Goal: Information Seeking & Learning: Learn about a topic

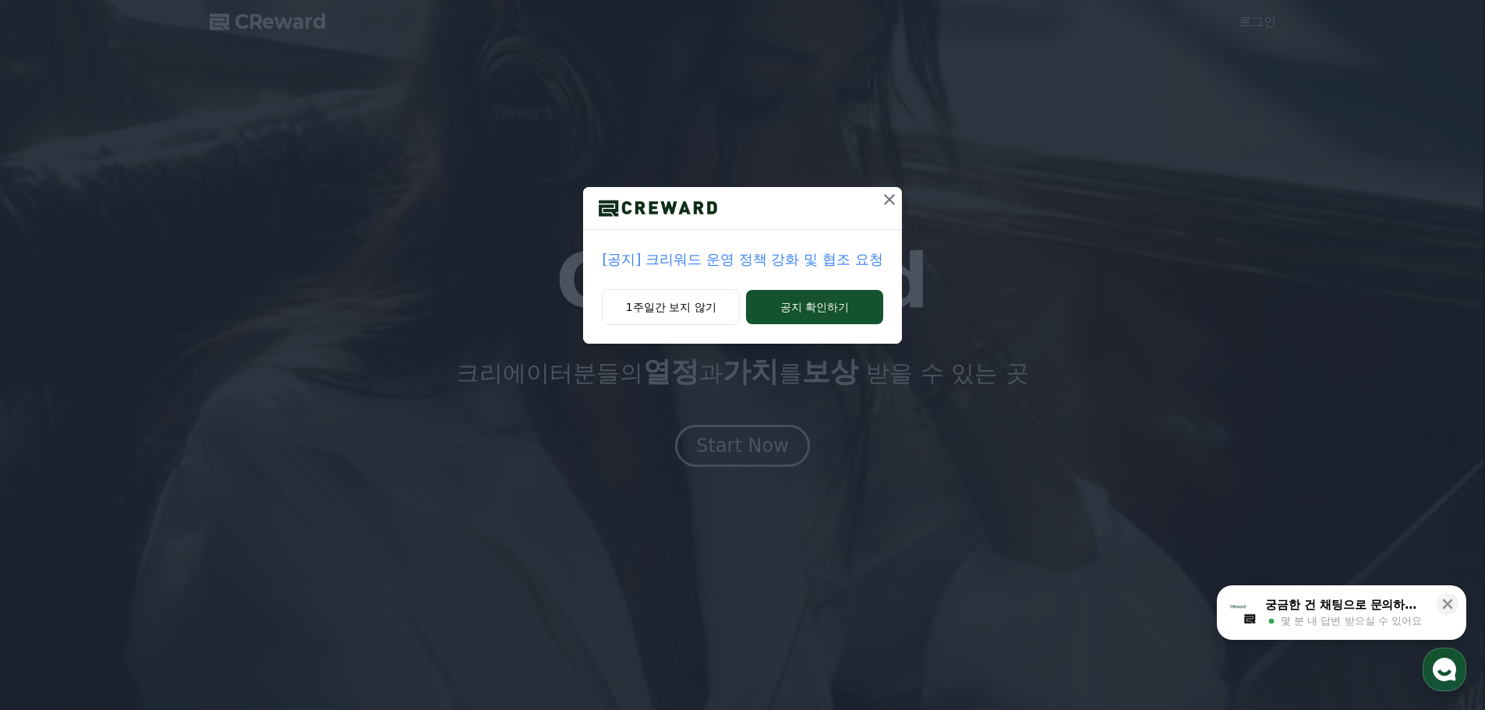
click at [886, 196] on icon at bounding box center [889, 199] width 11 height 11
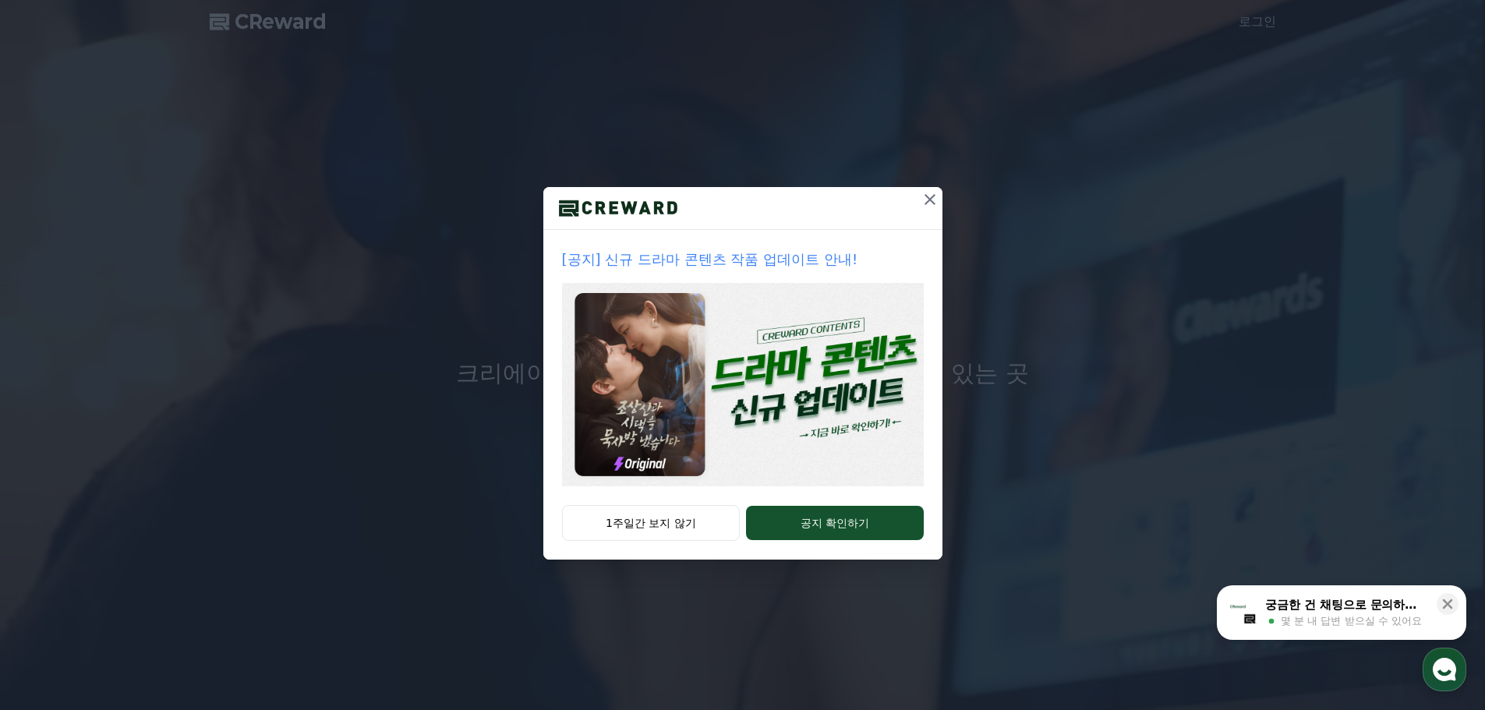
click at [923, 198] on icon at bounding box center [930, 199] width 19 height 19
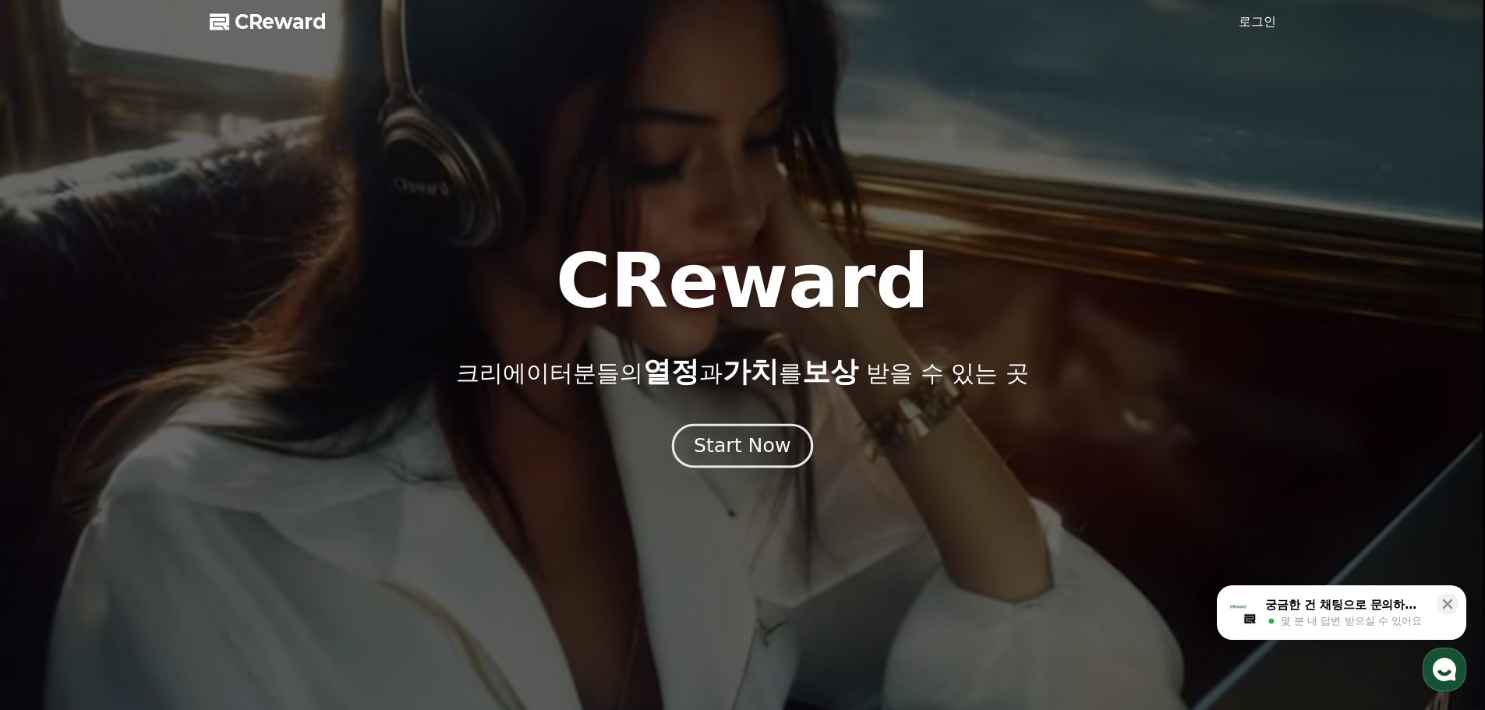
click at [772, 457] on div "Start Now" at bounding box center [742, 446] width 97 height 27
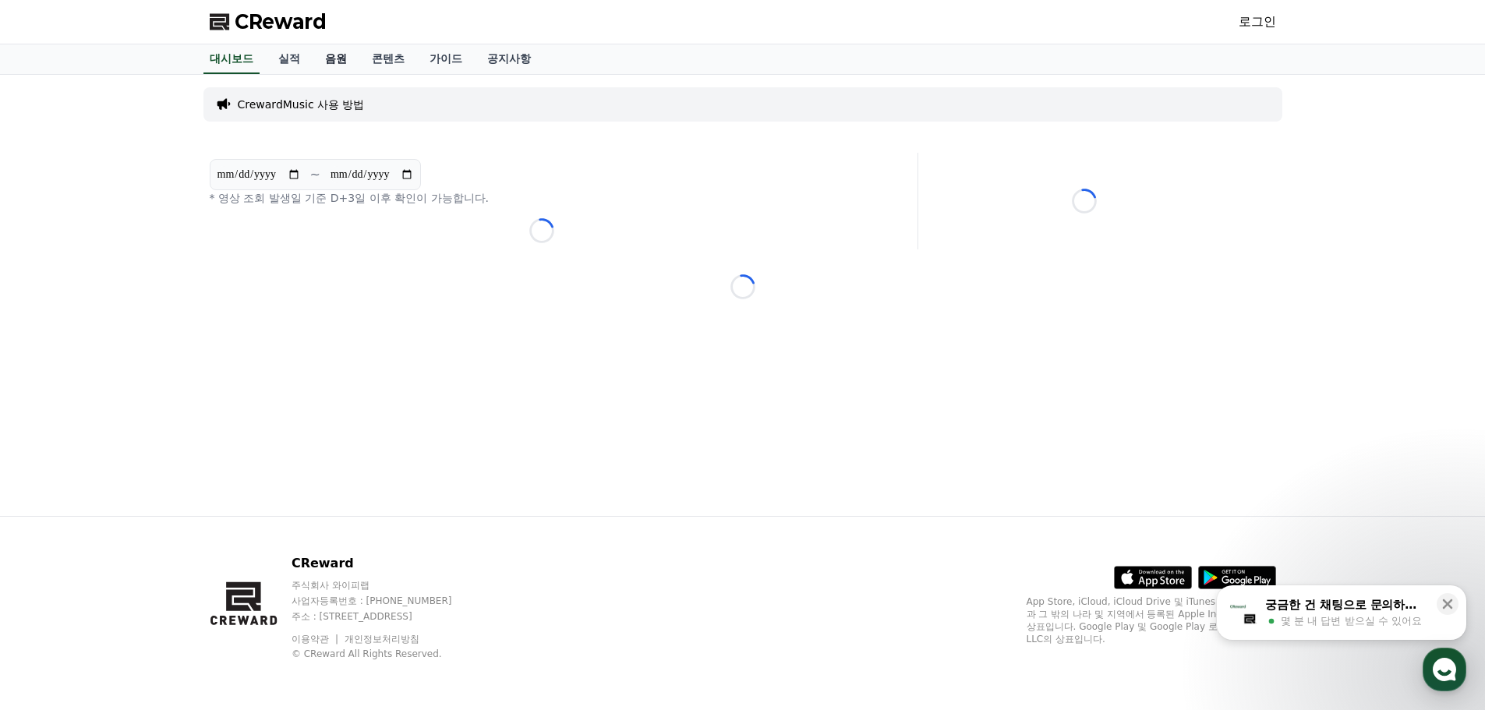
click at [334, 72] on link "음원" at bounding box center [336, 59] width 47 height 30
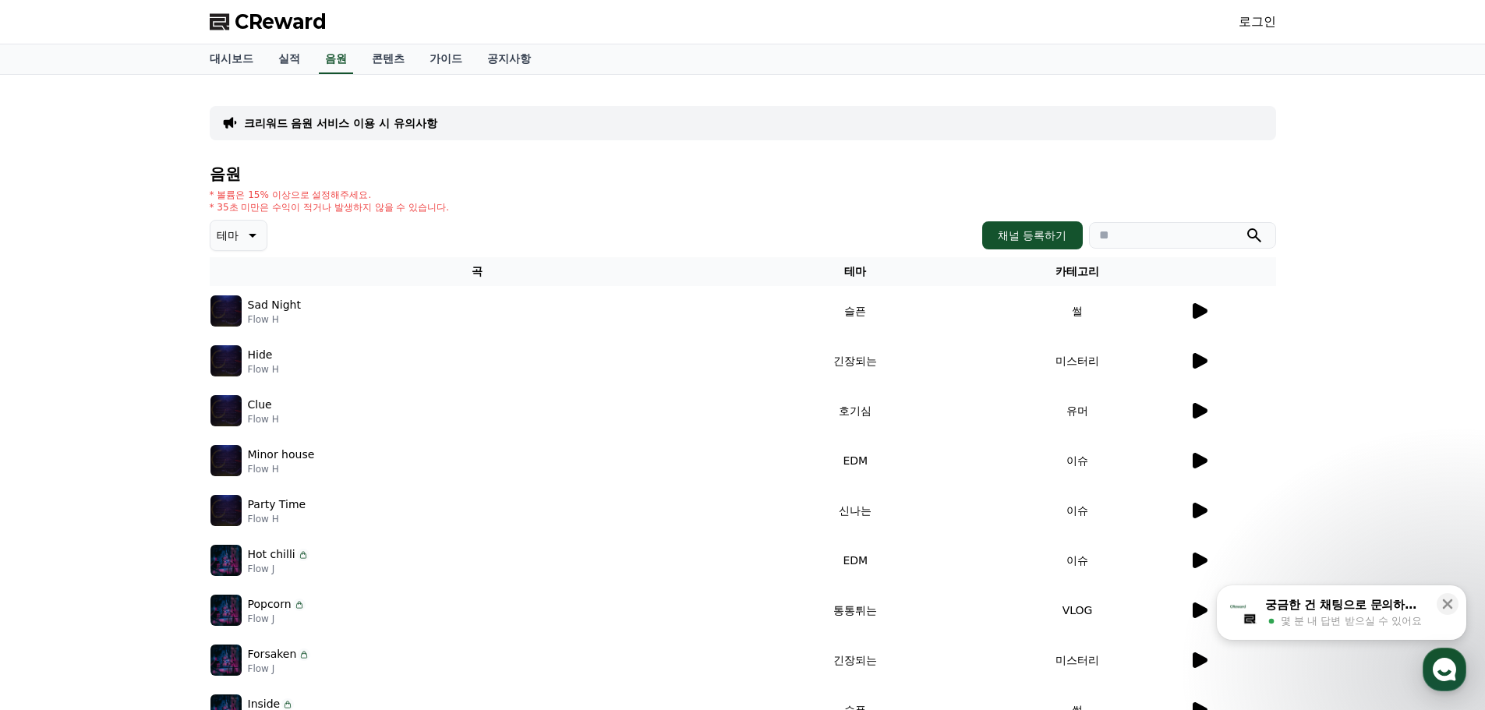
click at [1195, 313] on icon at bounding box center [1200, 311] width 15 height 16
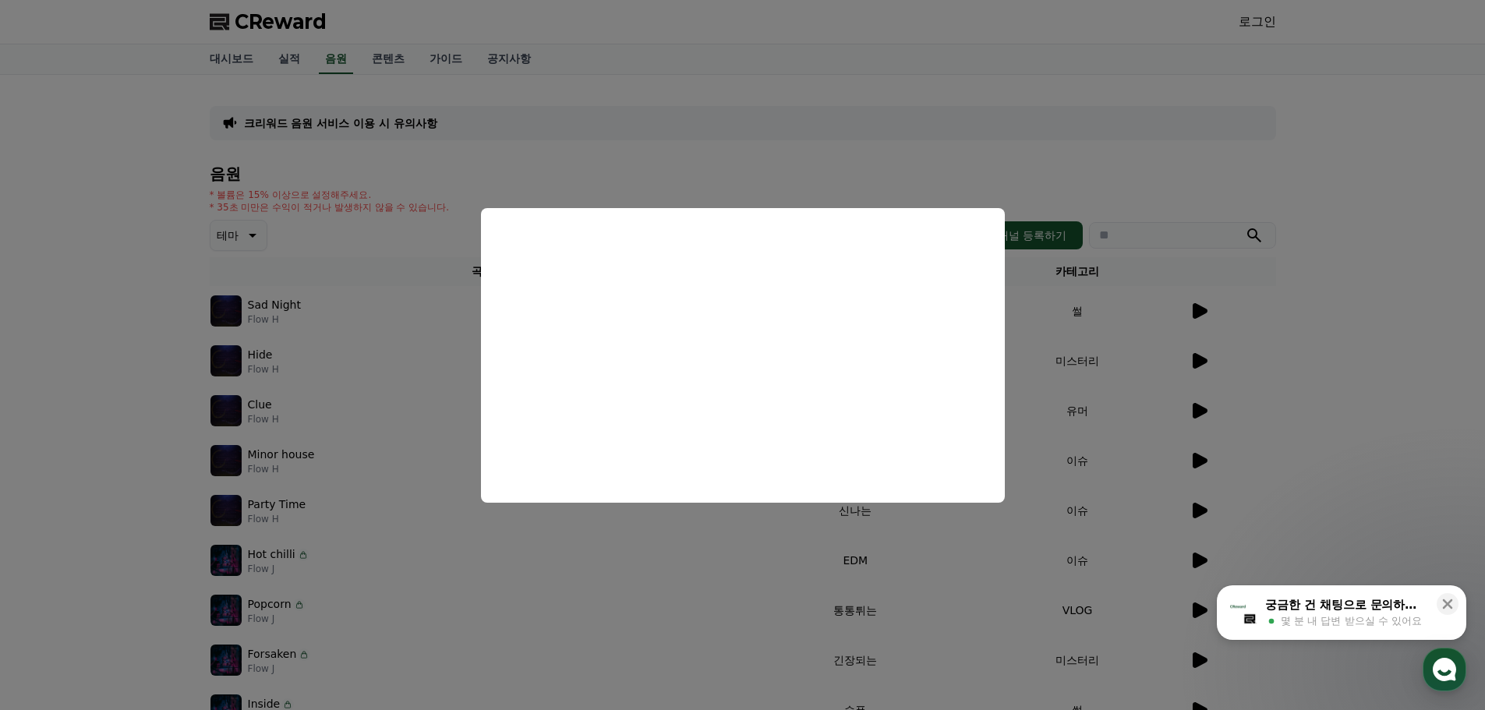
click at [1380, 274] on button "close modal" at bounding box center [742, 355] width 1485 height 710
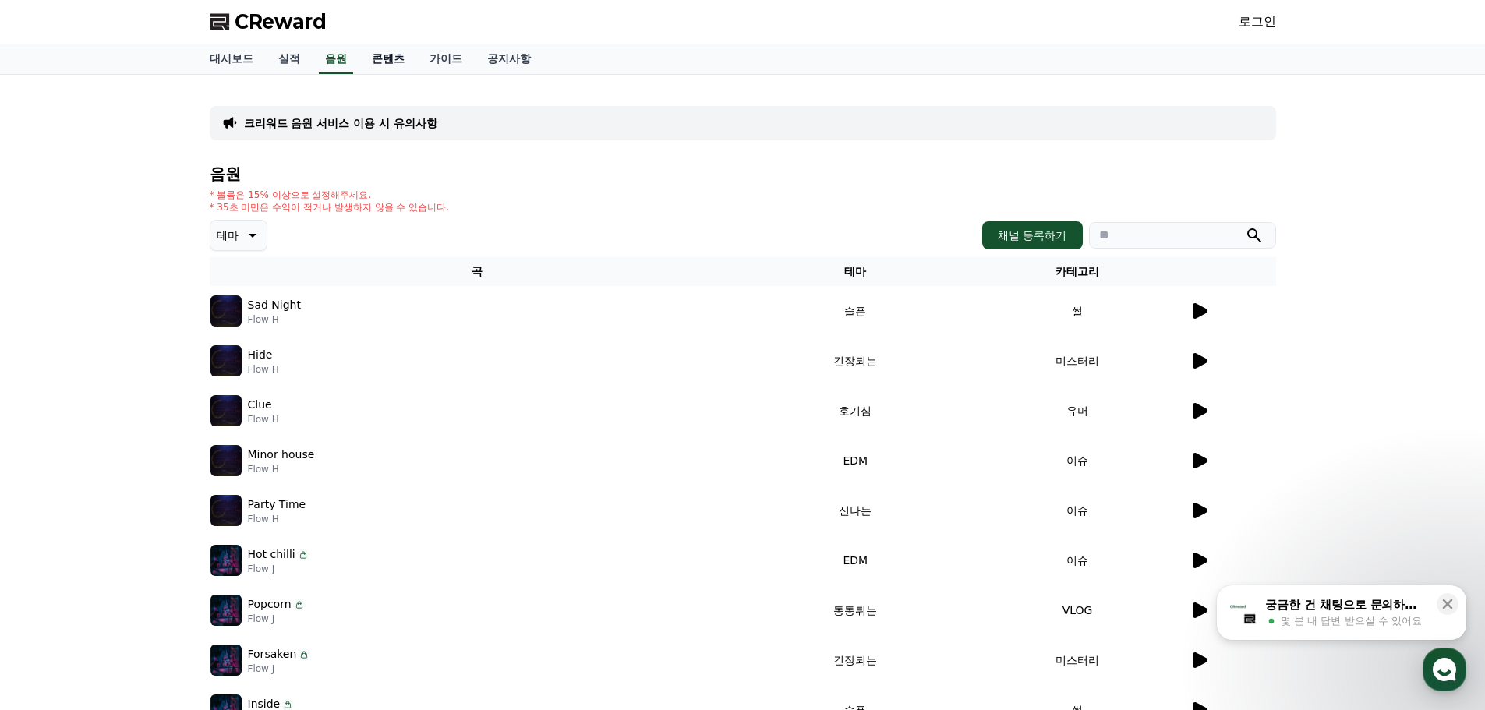
click at [380, 54] on link "콘텐츠" at bounding box center [388, 59] width 58 height 30
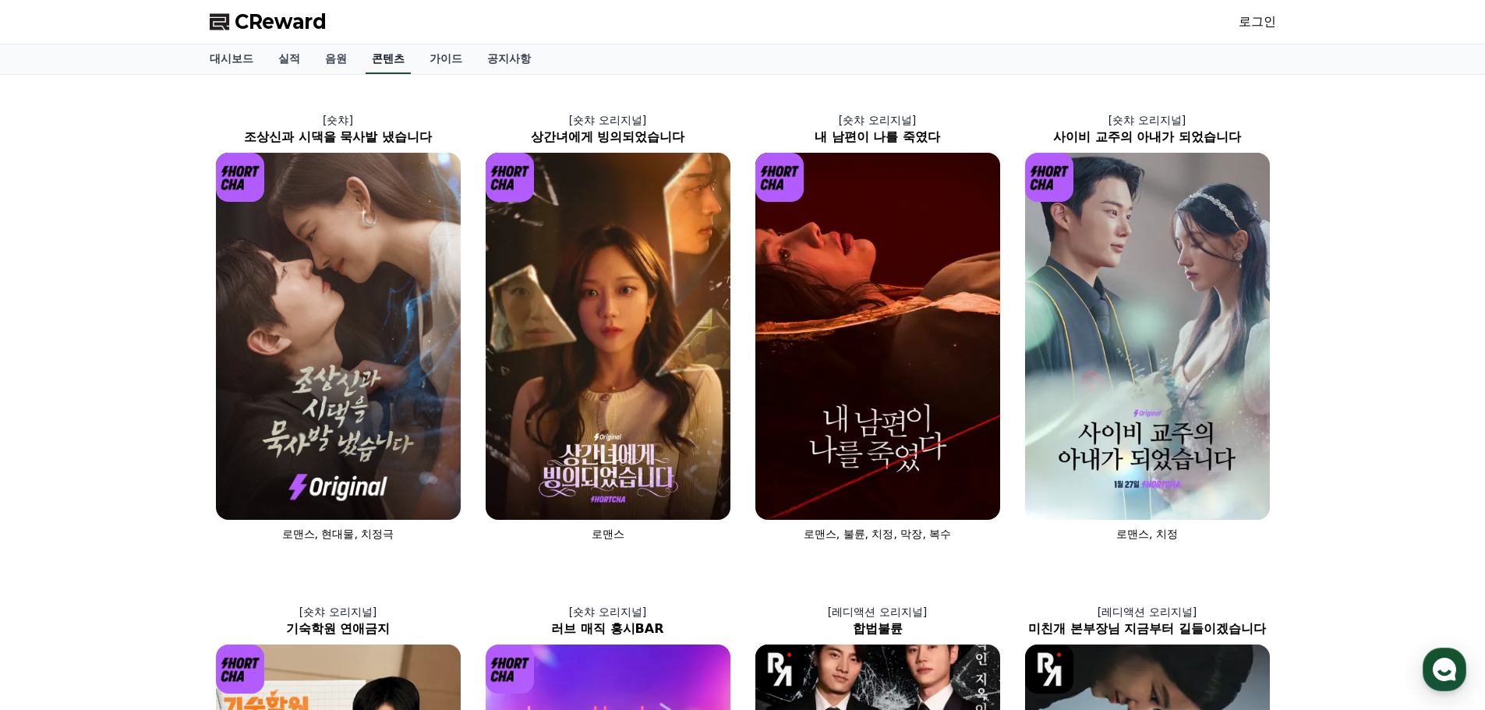
click at [406, 65] on link "콘텐츠" at bounding box center [388, 59] width 45 height 30
click at [452, 63] on link "가이드" at bounding box center [446, 59] width 58 height 30
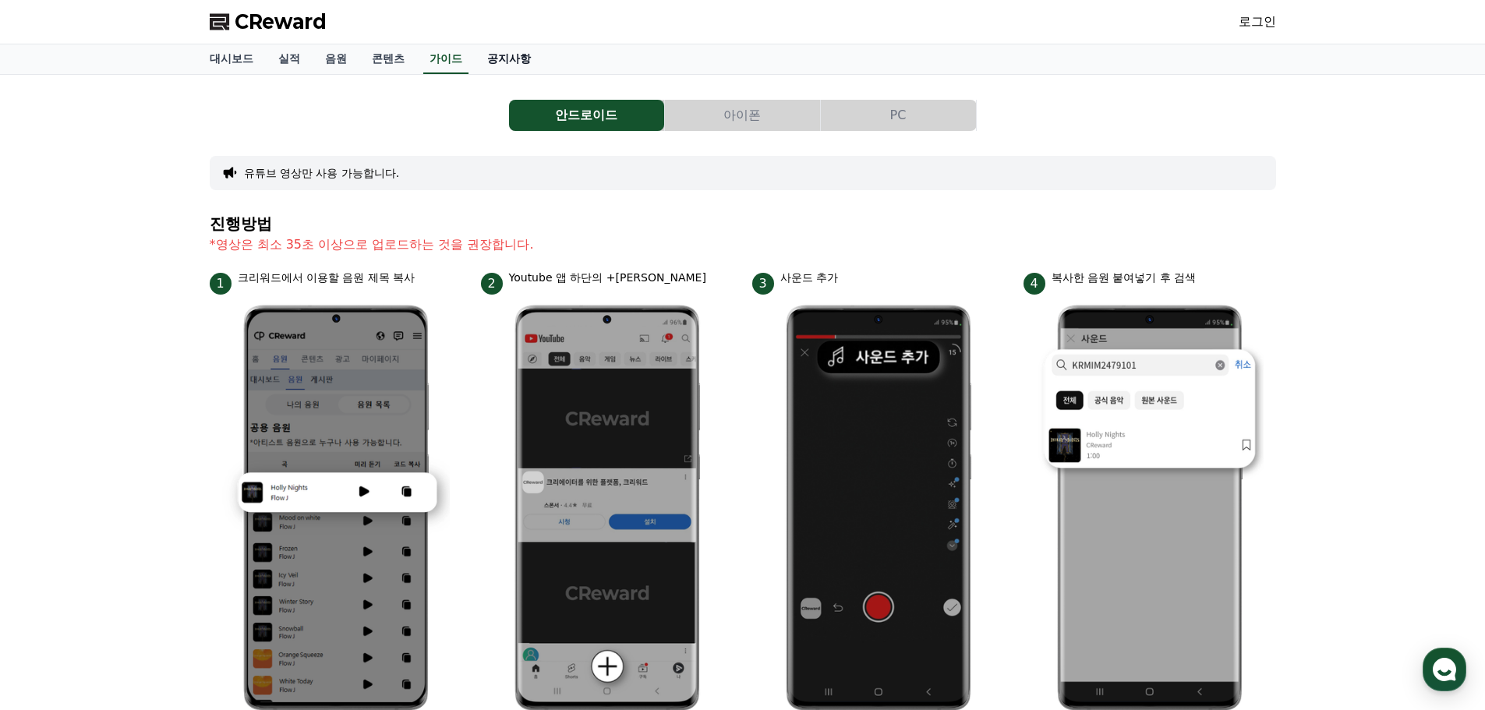
click at [484, 65] on link "공지사항" at bounding box center [509, 59] width 69 height 30
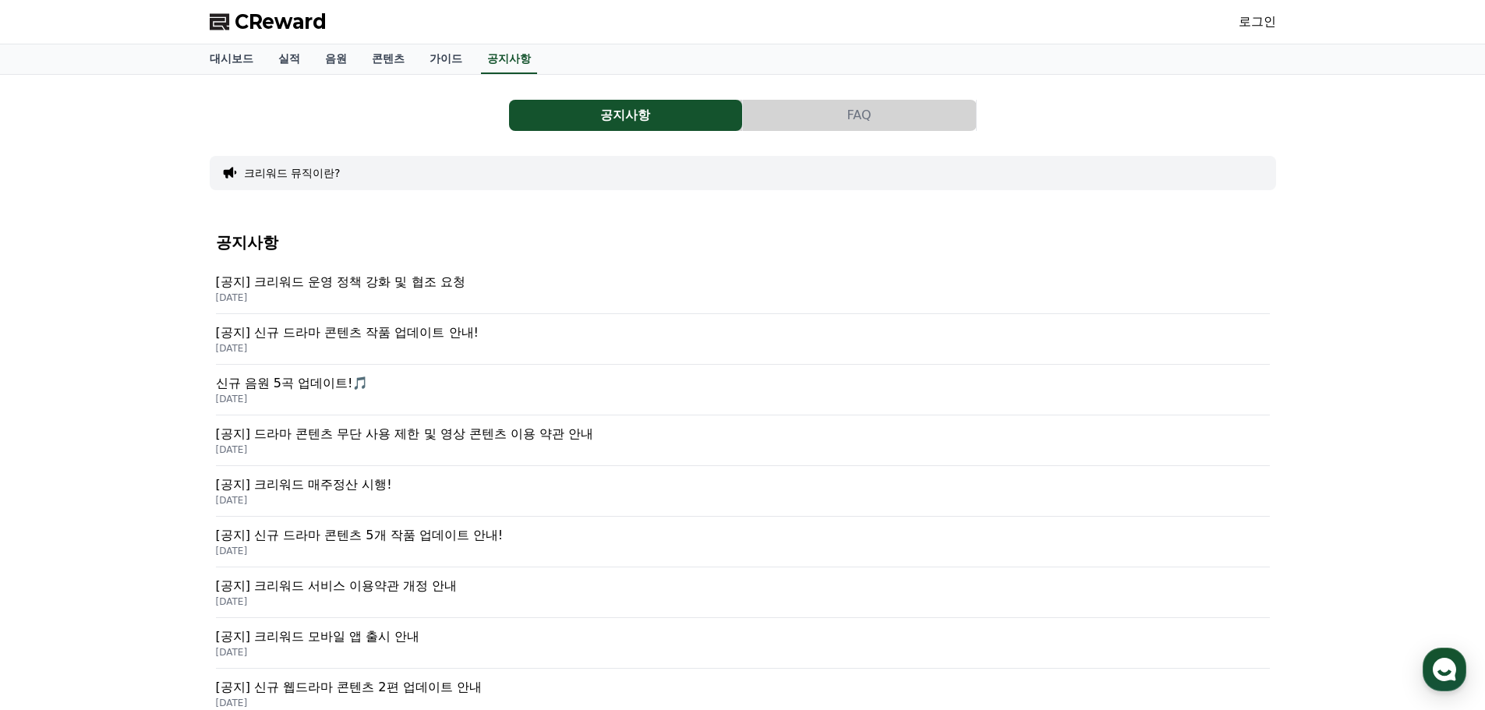
click at [418, 284] on p "[공지] 크리워드 운영 정책 강화 및 협조 요청" at bounding box center [743, 282] width 1054 height 19
